Goal: Check status: Check status

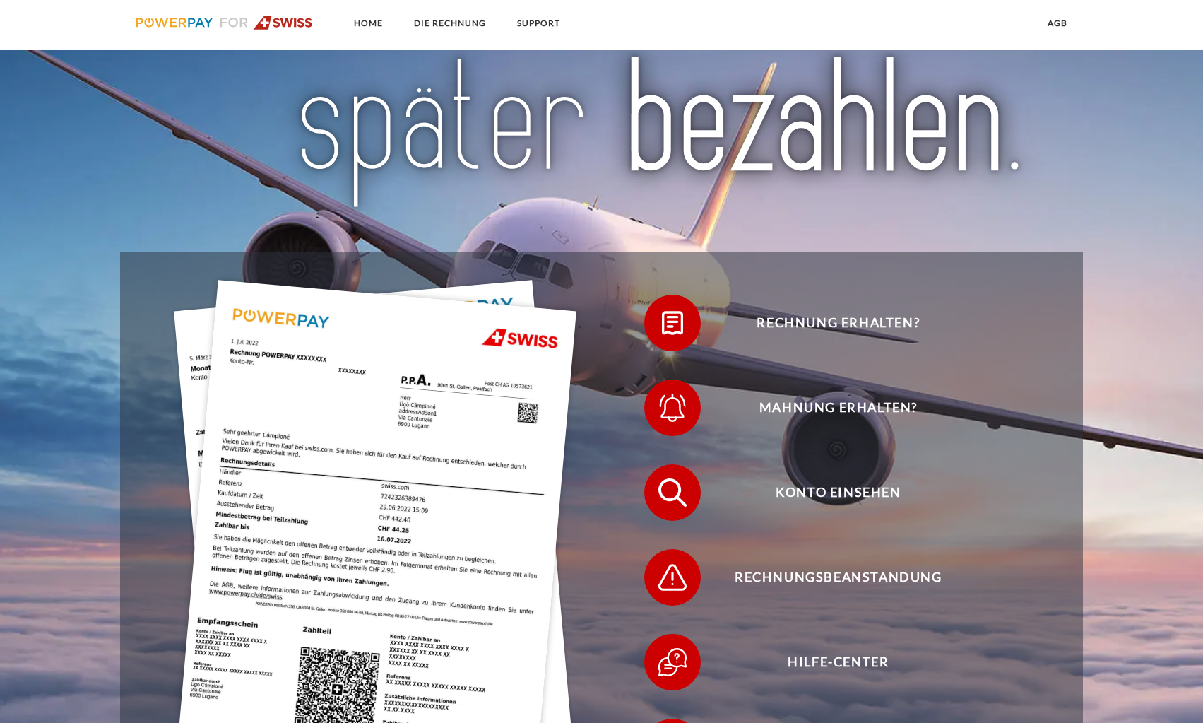
scroll to position [212, 0]
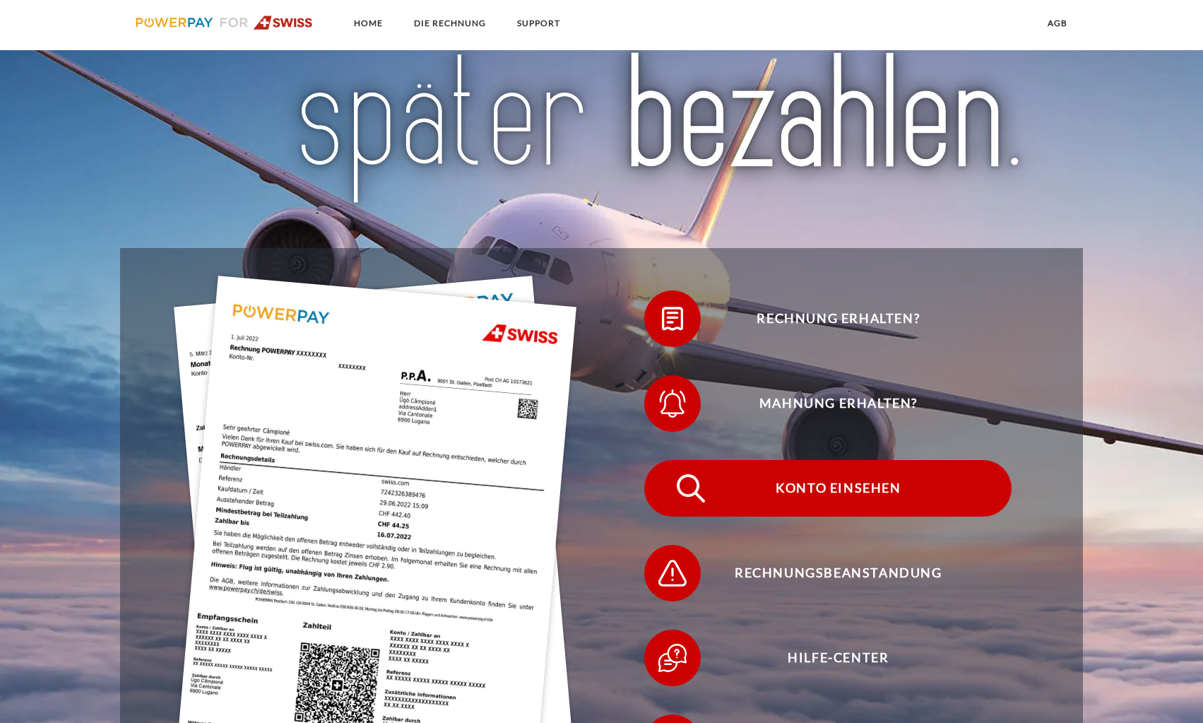
click at [830, 488] on span "Konto einsehen" at bounding box center [839, 488] width 346 height 57
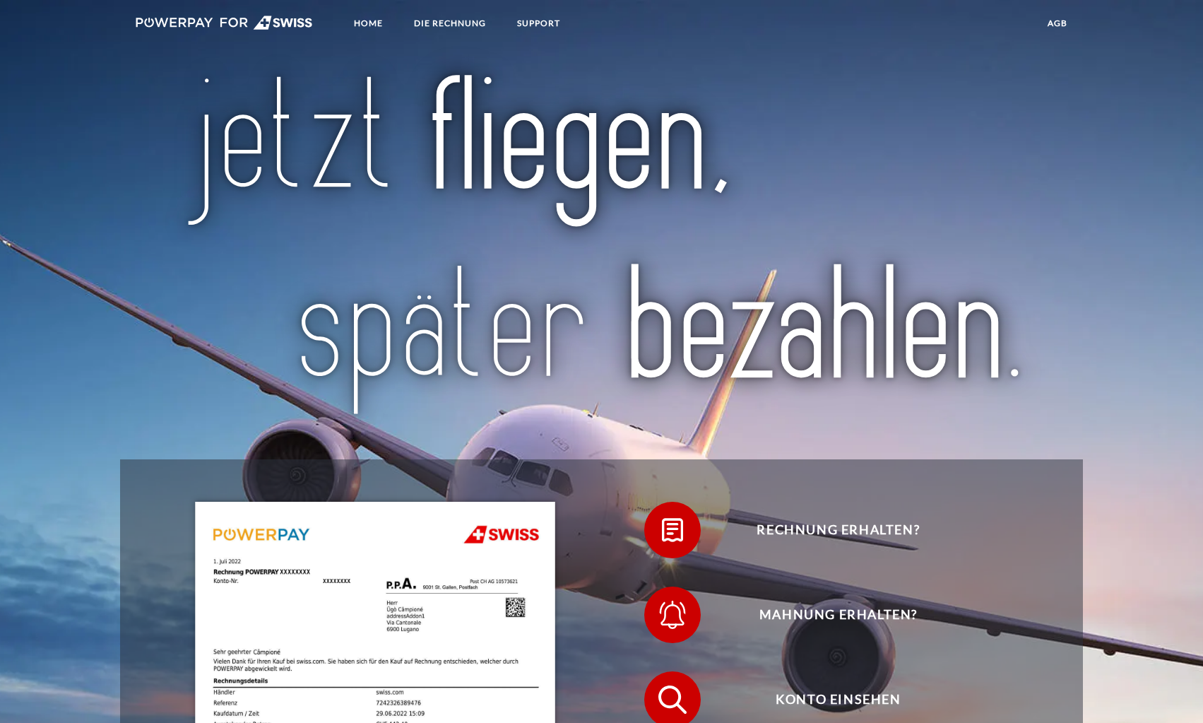
scroll to position [0, 0]
click at [369, 23] on link "Home" at bounding box center [368, 23] width 53 height 25
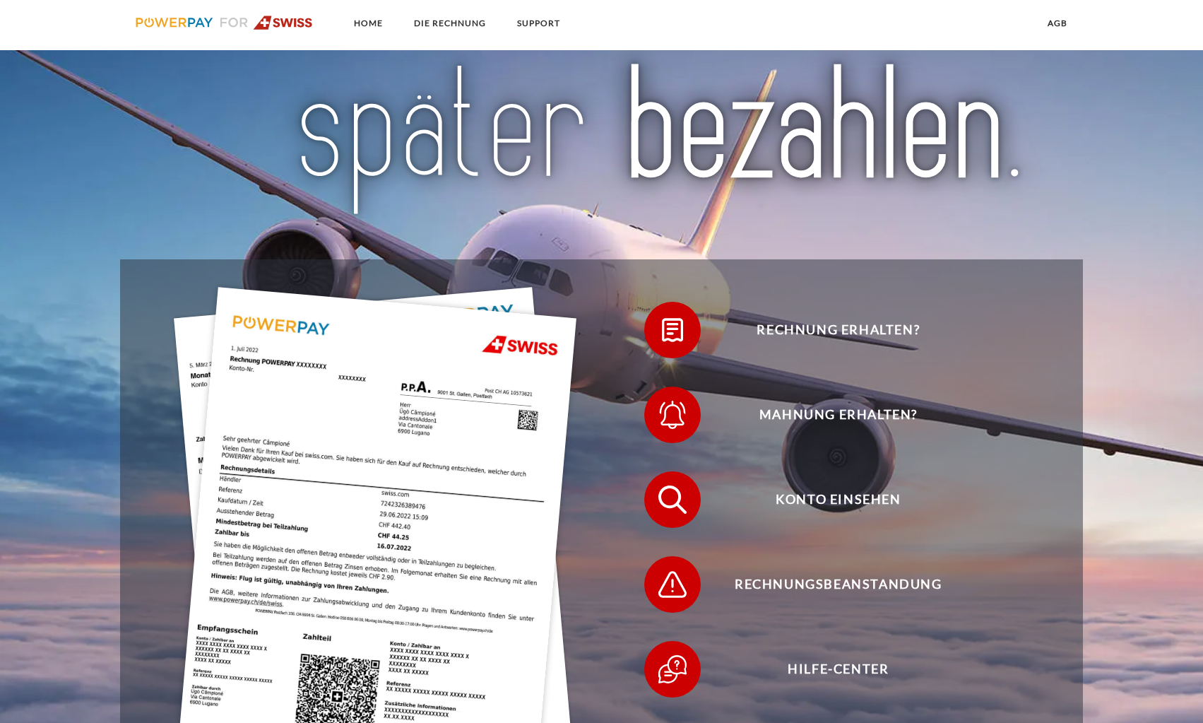
scroll to position [283, 0]
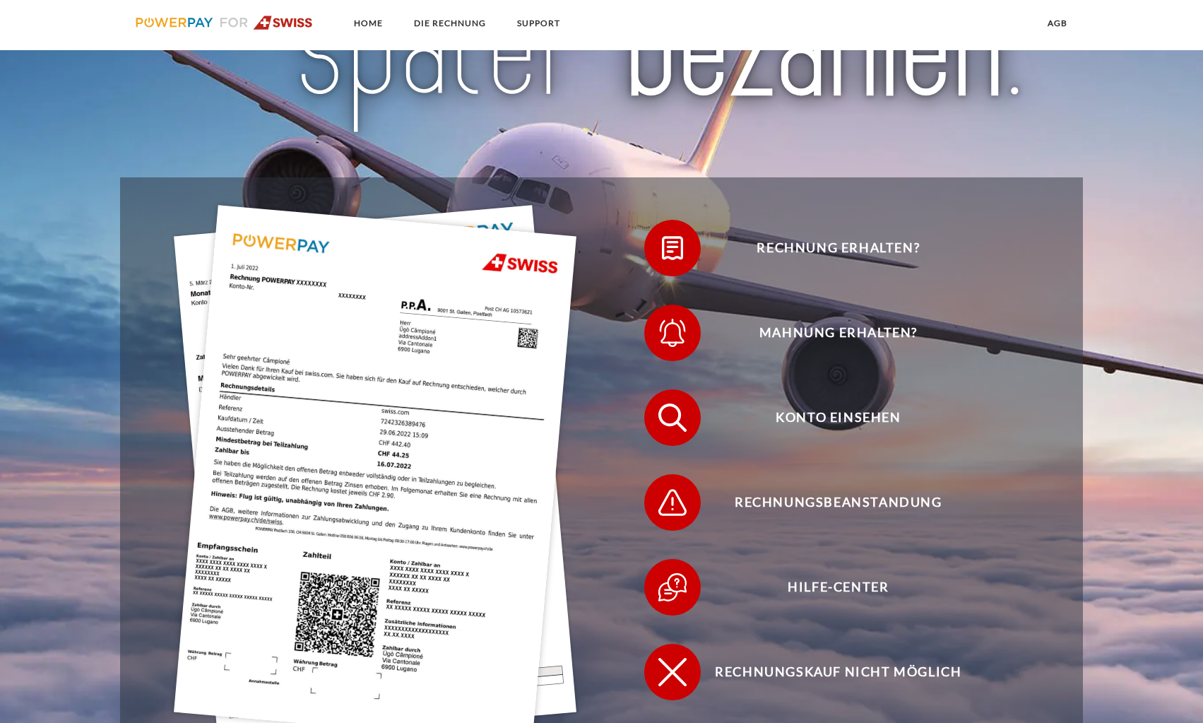
click at [484, 353] on img at bounding box center [375, 474] width 403 height 538
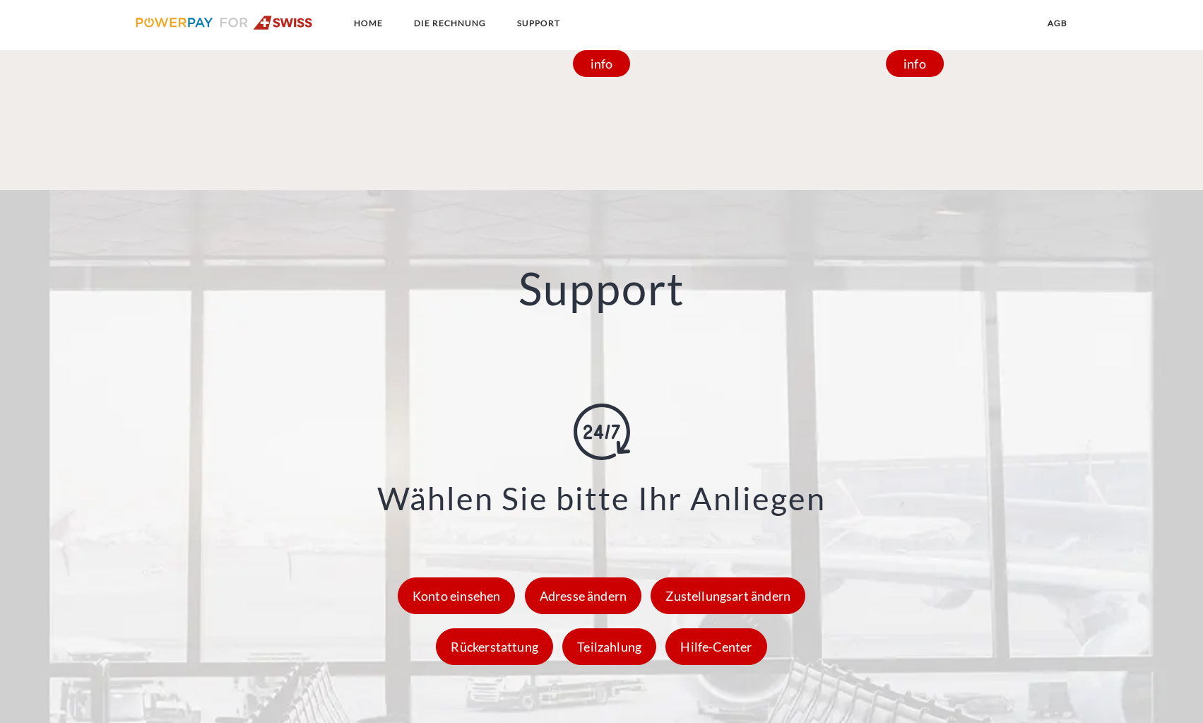
scroll to position [1983, 0]
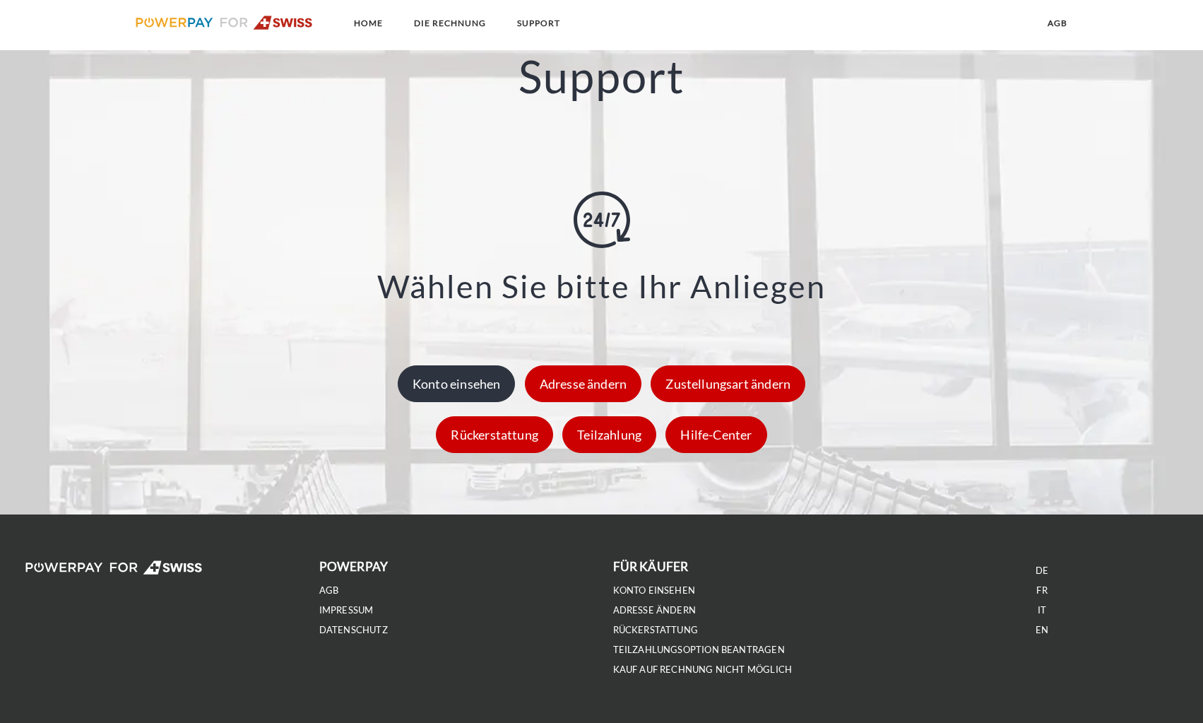
click at [486, 393] on div "Konto einsehen" at bounding box center [457, 383] width 118 height 37
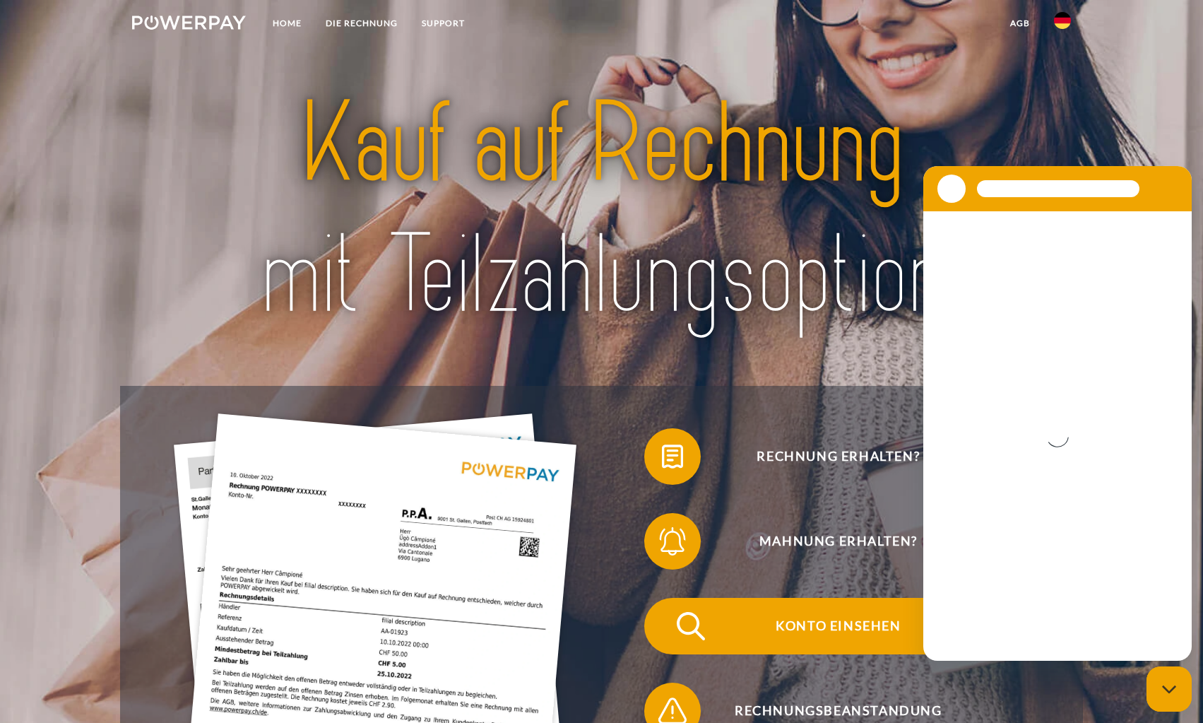
click at [688, 618] on img at bounding box center [690, 625] width 35 height 35
